Goal: Find specific page/section

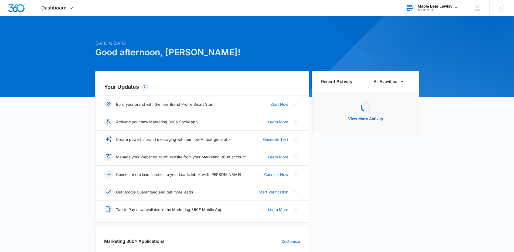
click at [453, 6] on div "Maple Bear Lewisville" at bounding box center [436, 6] width 39 height 4
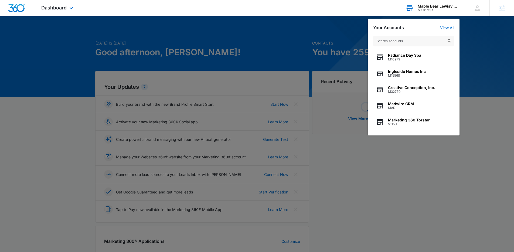
click at [423, 42] on input "text" at bounding box center [413, 41] width 81 height 11
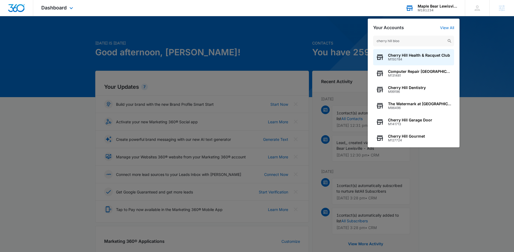
type input "cherry hill bloom"
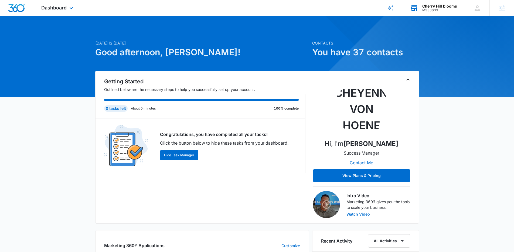
click at [68, 5] on div "Dashboard Apps Reputation Websites Forms CRM Email Social Shop Payments POS Con…" at bounding box center [57, 8] width 49 height 16
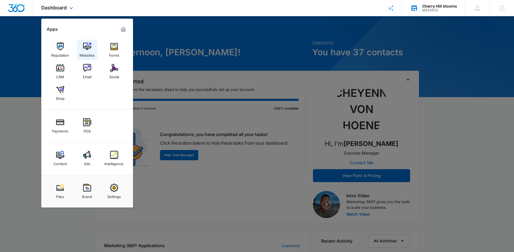
click at [91, 50] on link "Websites" at bounding box center [87, 50] width 20 height 20
